Goal: Ask a question

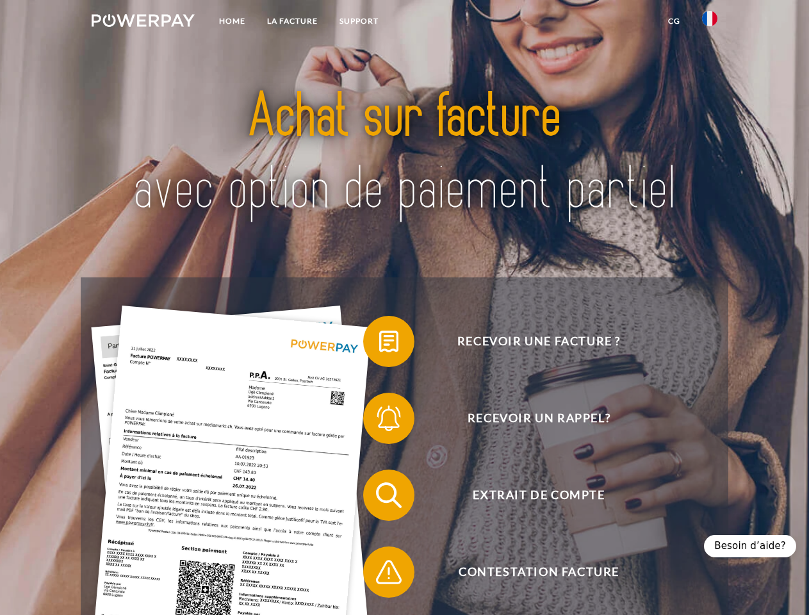
click at [143, 22] on img at bounding box center [143, 20] width 103 height 13
click at [710, 22] on img at bounding box center [709, 18] width 15 height 15
click at [674, 21] on link "CG" at bounding box center [675, 21] width 34 height 23
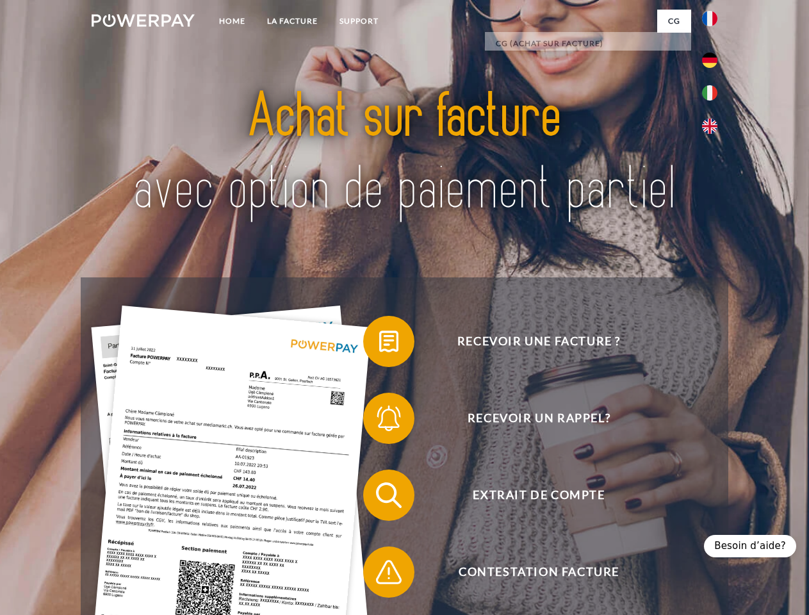
click at [379, 344] on span at bounding box center [370, 342] width 64 height 64
click at [379, 421] on span at bounding box center [370, 418] width 64 height 64
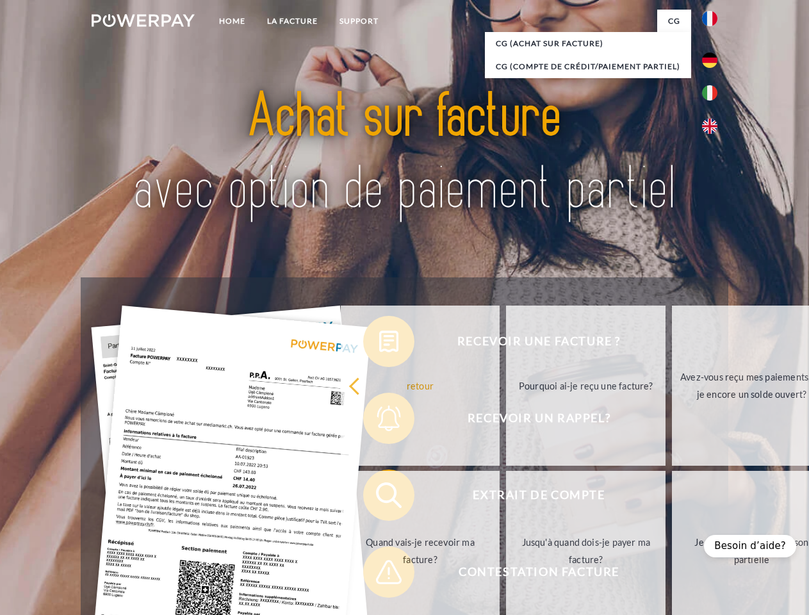
click at [506, 498] on link "Jusqu'à quand dois-je payer ma facture?" at bounding box center [586, 551] width 160 height 160
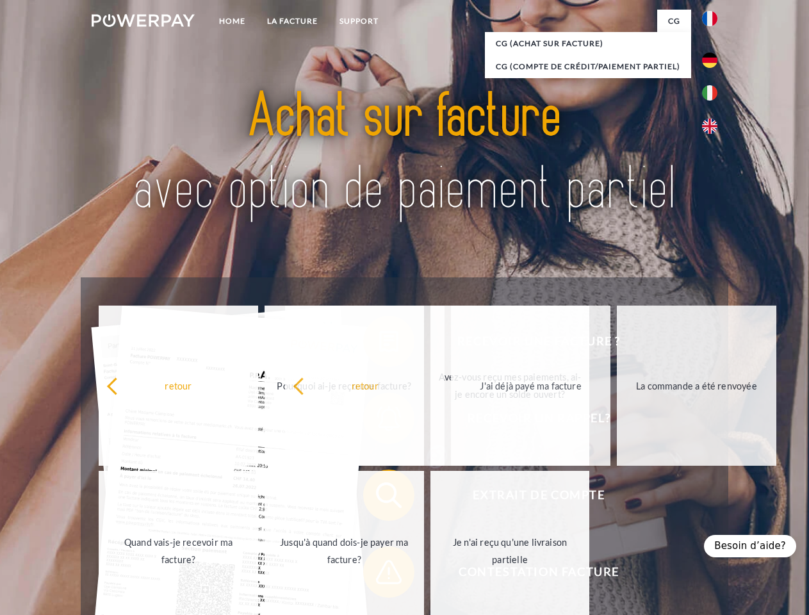
click at [379, 575] on span at bounding box center [370, 572] width 64 height 64
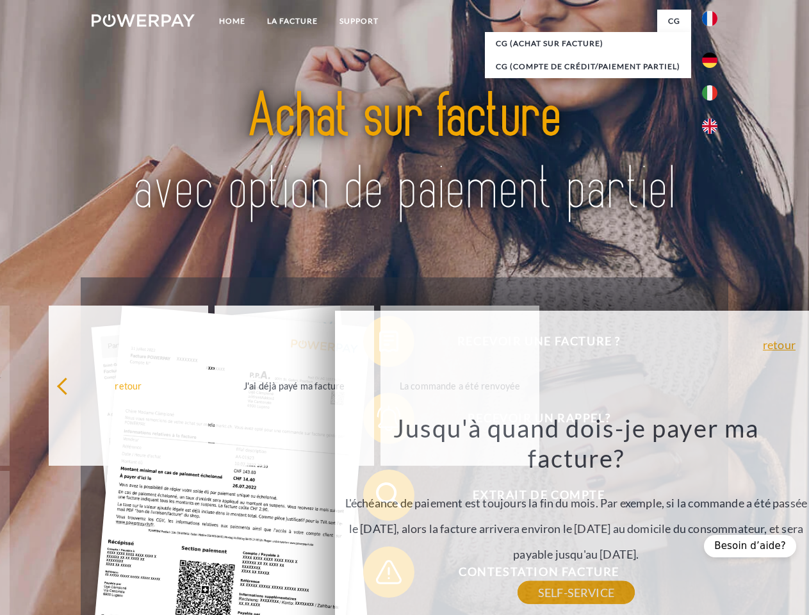
click at [755, 546] on div "Besoin d’aide?" at bounding box center [750, 546] width 92 height 22
